Goal: Contribute content

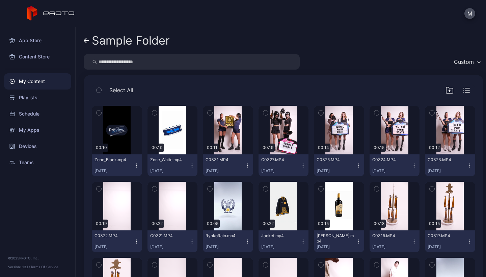
scroll to position [39, 0]
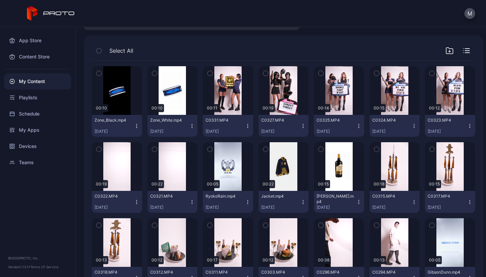
click at [45, 80] on div "My Content" at bounding box center [37, 81] width 67 height 16
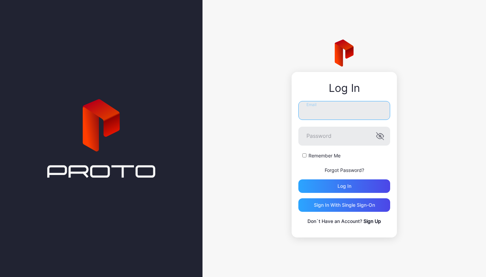
type input "**********"
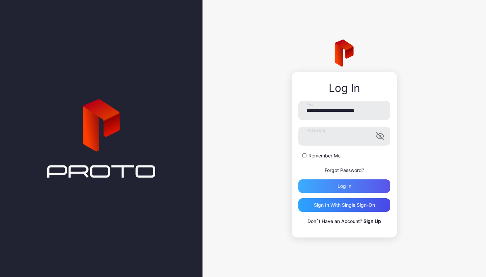
click at [335, 185] on div "Log in" at bounding box center [344, 185] width 92 height 13
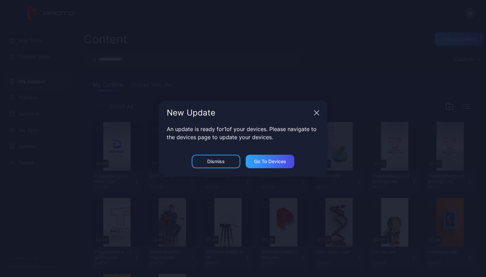
click at [223, 163] on div "Dismiss" at bounding box center [216, 161] width 18 height 5
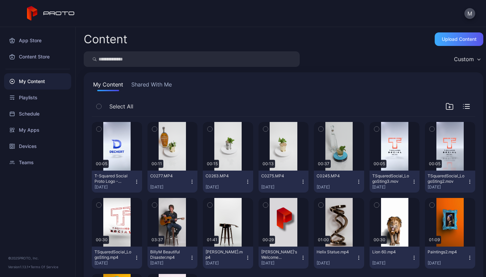
click at [456, 36] on div "Upload Content" at bounding box center [459, 38] width 49 height 13
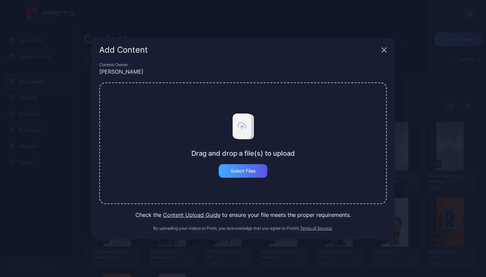
click at [244, 169] on div "Select Files" at bounding box center [242, 170] width 25 height 5
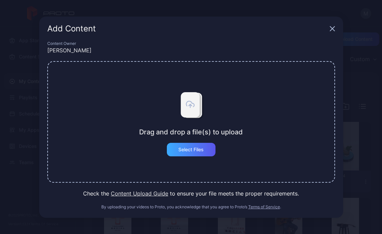
click at [183, 146] on div "Select Files" at bounding box center [191, 149] width 49 height 13
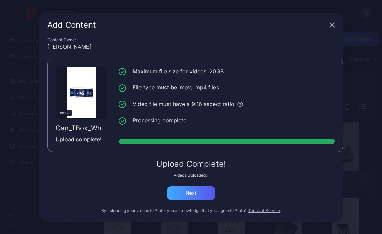
click at [192, 194] on div "Next" at bounding box center [191, 192] width 10 height 5
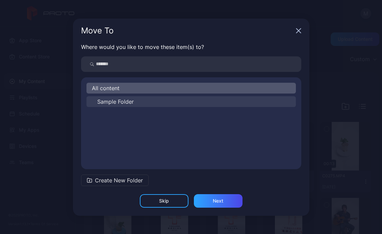
click at [112, 101] on span "Sample Folder" at bounding box center [115, 102] width 36 height 8
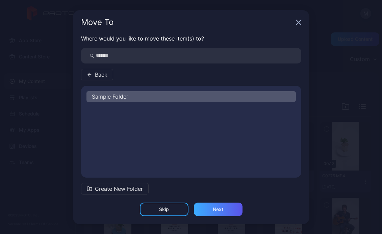
click at [210, 207] on div "Next" at bounding box center [218, 208] width 49 height 13
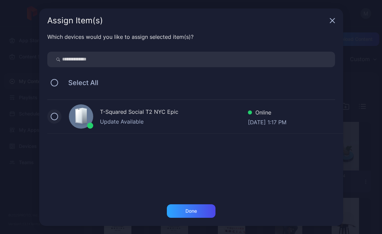
click at [55, 115] on button at bounding box center [54, 116] width 7 height 7
click at [193, 209] on div "Done" at bounding box center [190, 210] width 11 height 5
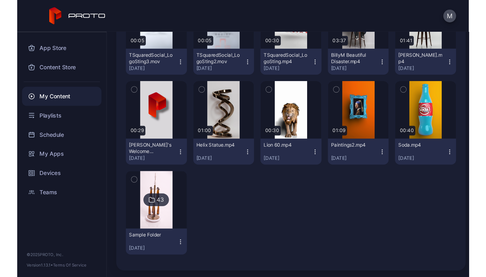
scroll to position [205, 0]
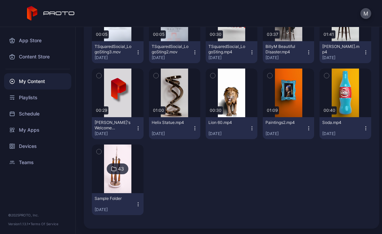
click at [122, 148] on img at bounding box center [117, 168] width 27 height 49
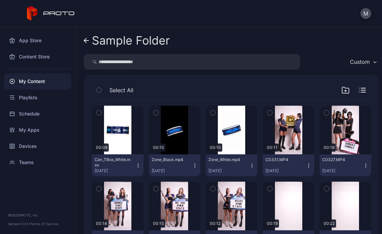
click at [134, 162] on button "Can_TBox_White.mov [DATE]" at bounding box center [118, 165] width 52 height 22
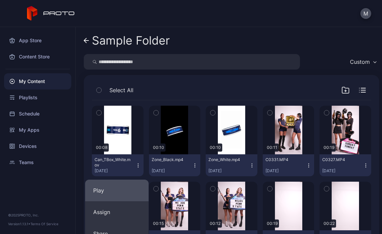
click at [104, 190] on button "Play" at bounding box center [116, 190] width 63 height 22
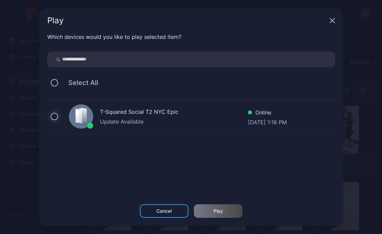
click at [53, 114] on button at bounding box center [54, 116] width 7 height 7
click at [223, 205] on div "Play" at bounding box center [218, 210] width 49 height 13
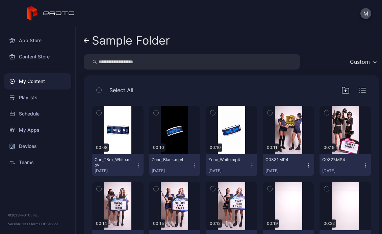
click at [135, 167] on icon "button" at bounding box center [137, 165] width 5 height 5
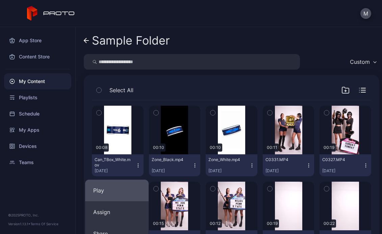
click at [103, 189] on button "Play" at bounding box center [116, 190] width 63 height 22
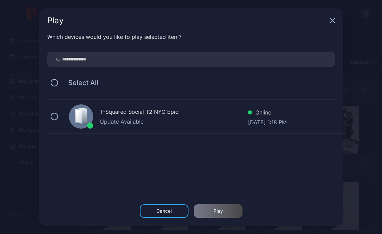
click at [58, 114] on div "T-Squared Social T2 NYC Epic Update Available Online [DATE] 1:18 PM" at bounding box center [195, 117] width 296 height 34
click at [226, 208] on div "Play" at bounding box center [218, 210] width 49 height 13
